Goal: Browse casually: Explore the website without a specific task or goal

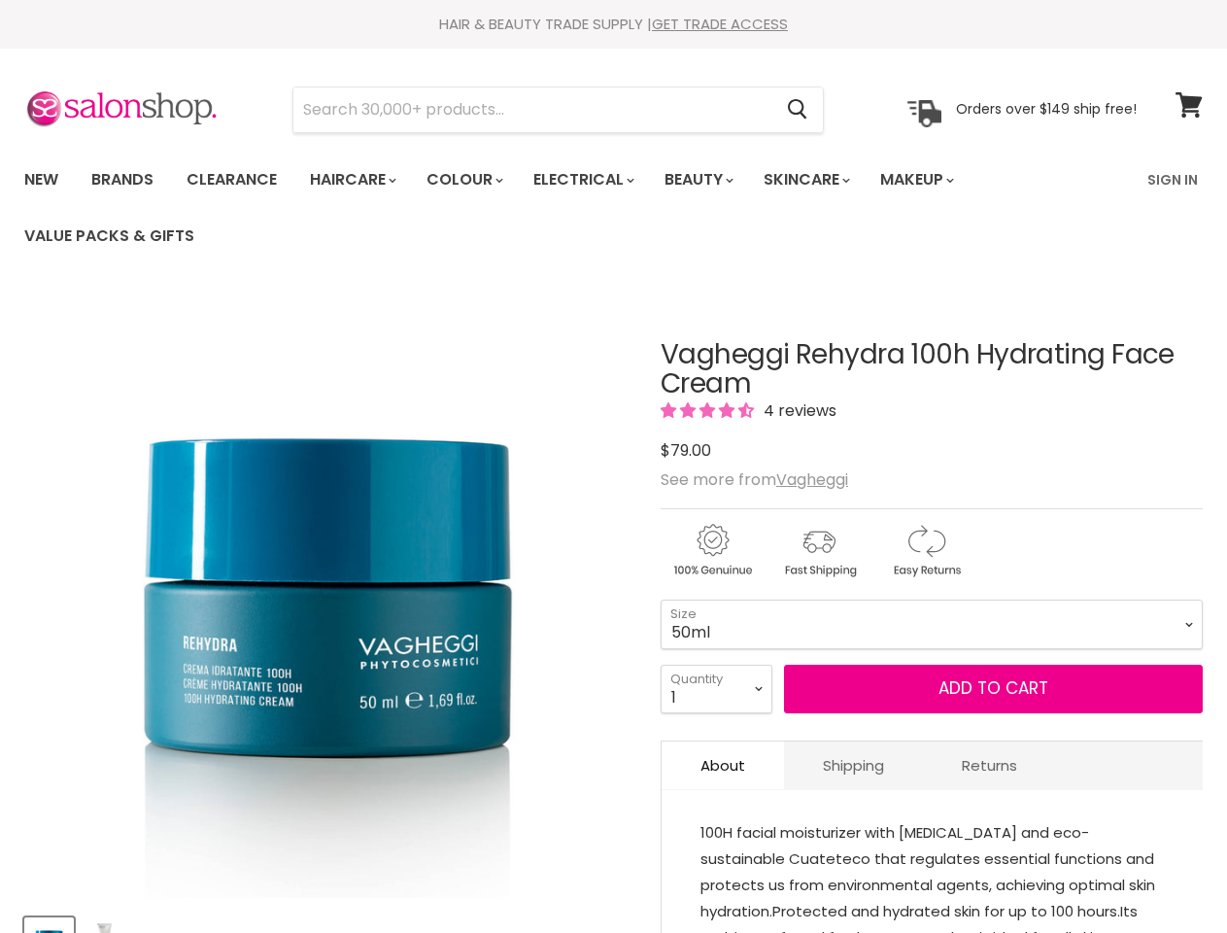
click at [613, 466] on img "Vagheggi Rehydra 100h Hydrating Face Cream image. Click or Scroll to Zoom." at bounding box center [327, 594] width 607 height 607
click at [534, 110] on input "Search" at bounding box center [533, 109] width 478 height 45
click at [799, 110] on icon "Search" at bounding box center [797, 110] width 19 height 20
click at [359, 180] on link "Haircare" at bounding box center [351, 179] width 113 height 41
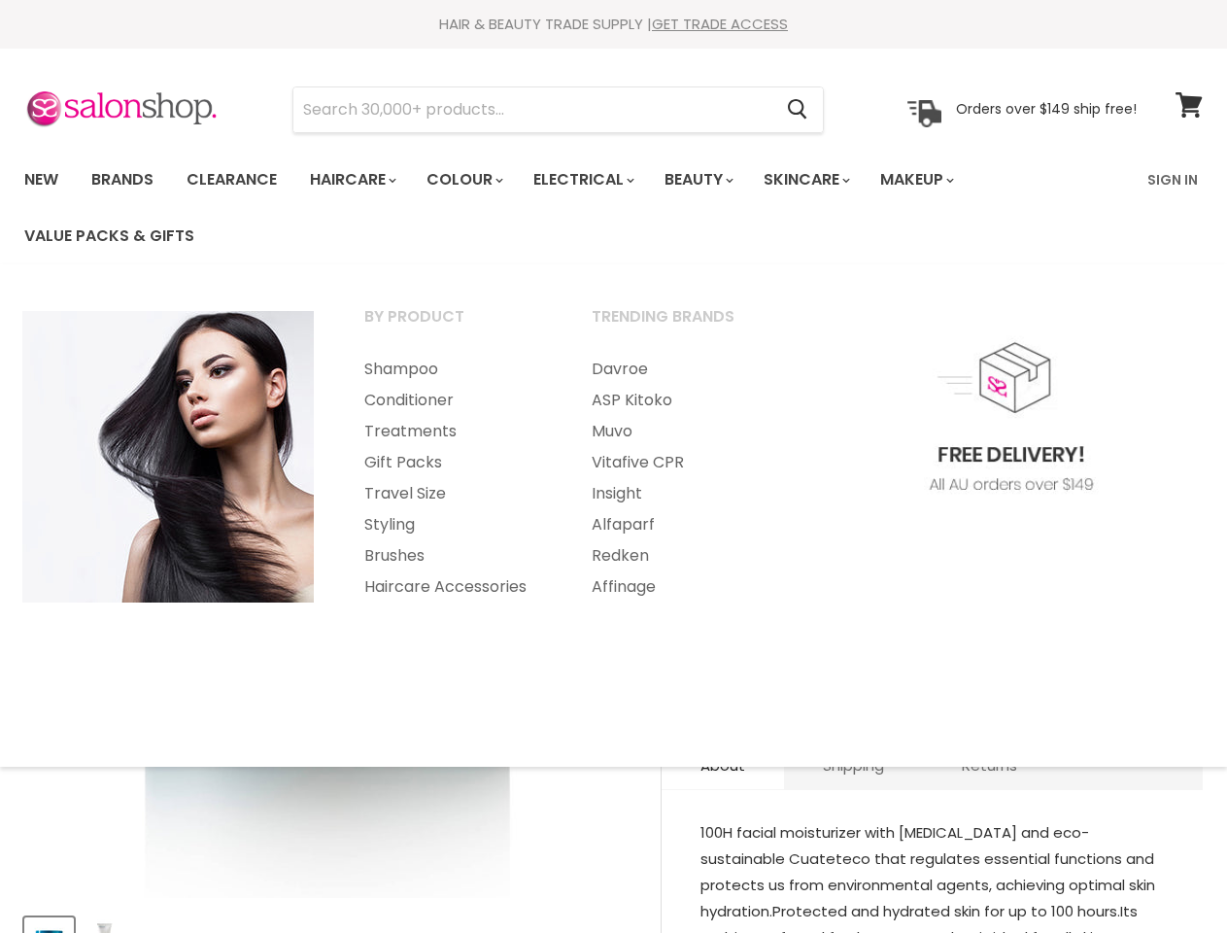
click at [475, 180] on link "Colour" at bounding box center [463, 179] width 103 height 41
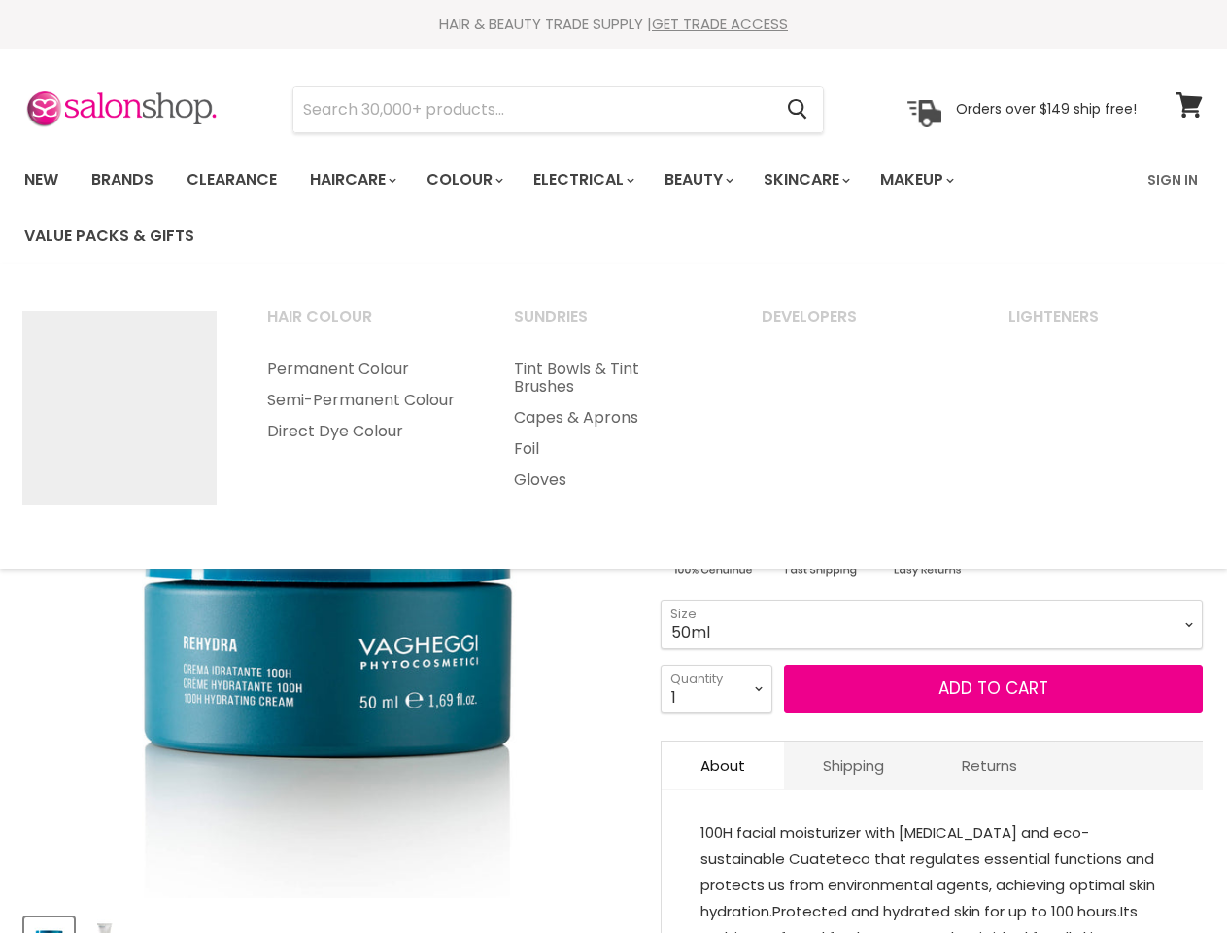
click at [597, 180] on link "Electrical" at bounding box center [582, 179] width 127 height 41
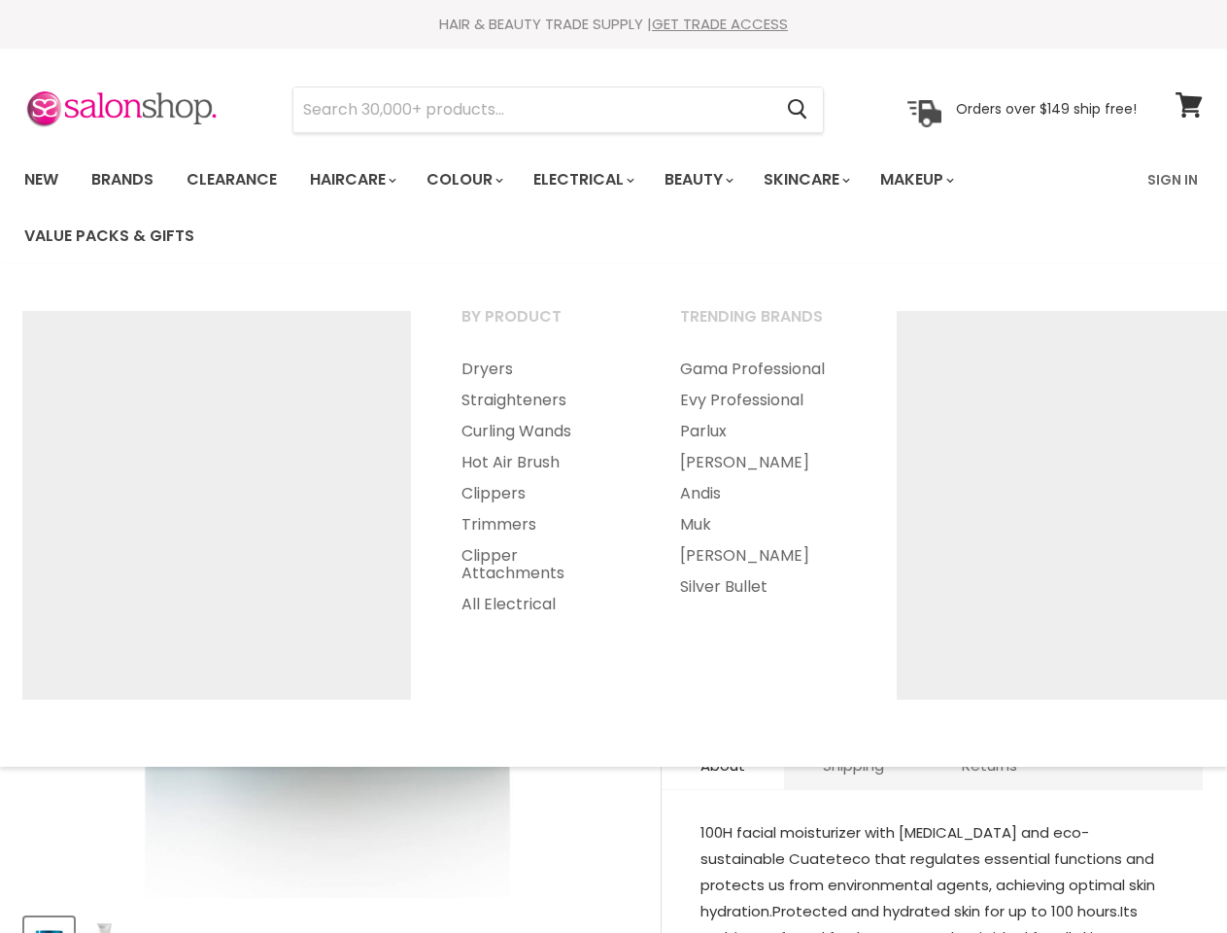
click at [715, 180] on link "Beauty" at bounding box center [697, 179] width 95 height 41
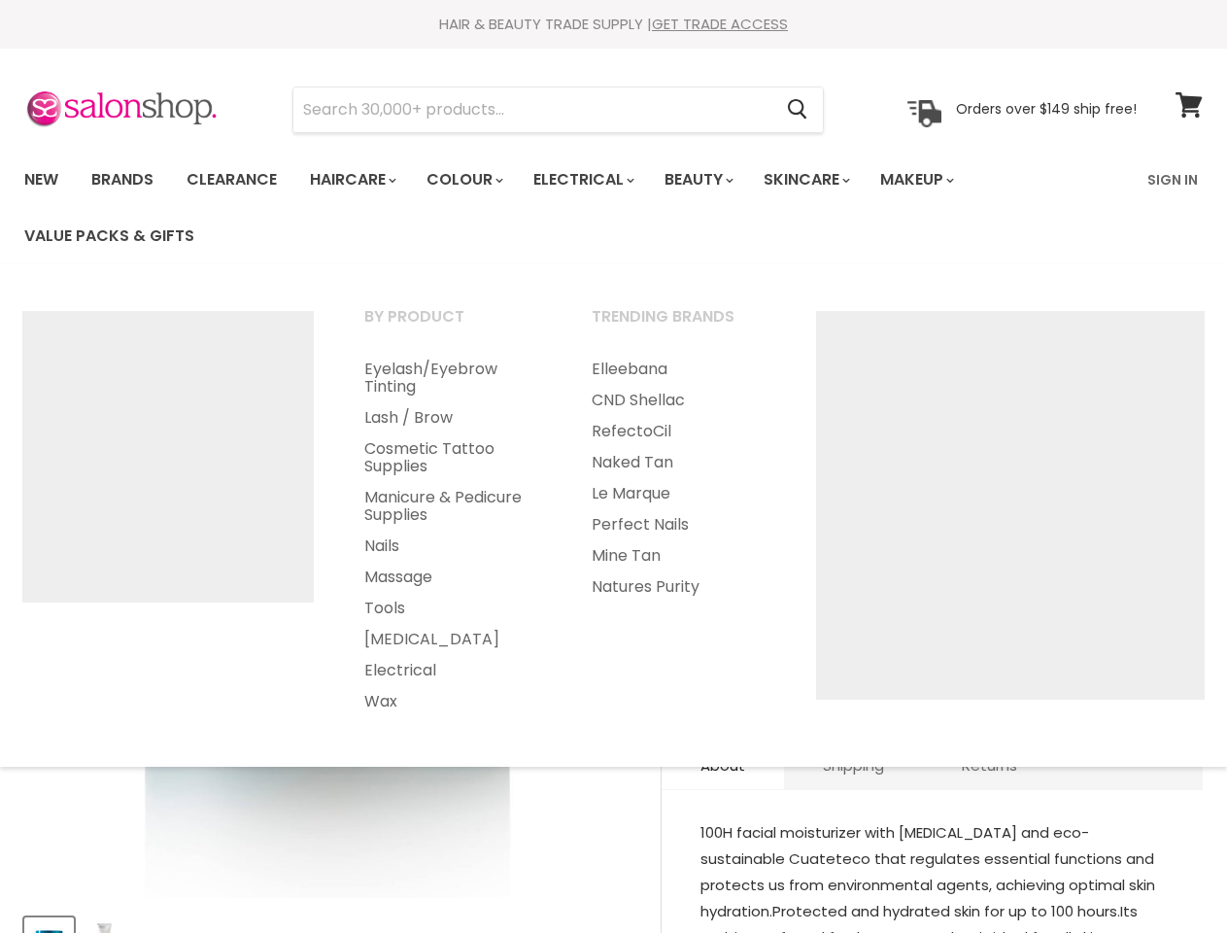
click at [828, 180] on link "Skincare" at bounding box center [805, 179] width 113 height 41
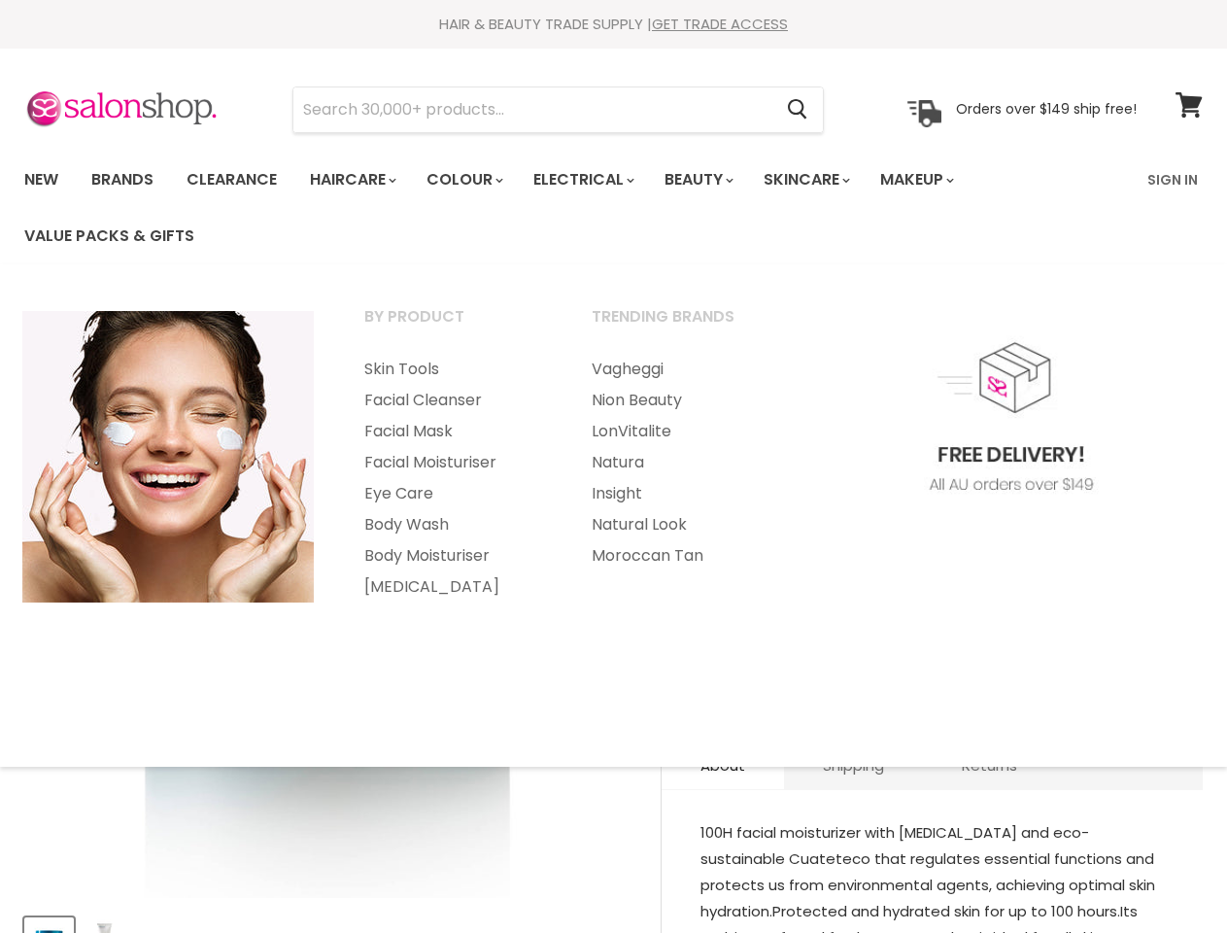
click at [944, 180] on link "Makeup" at bounding box center [916, 179] width 100 height 41
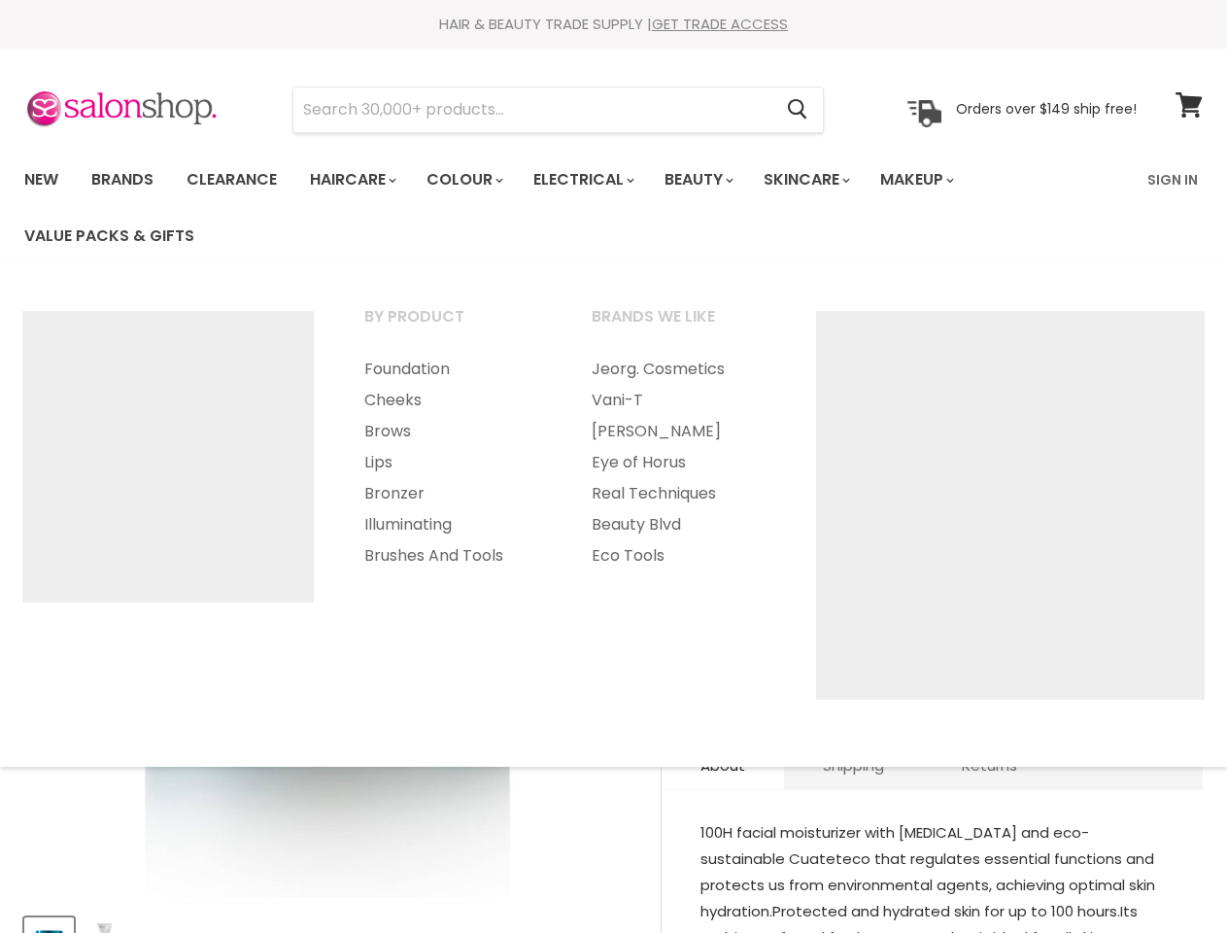
click at [613, 612] on ul "By Product Foundation Cheeks Brows Lips" at bounding box center [613, 516] width 1231 height 464
